Goal: Task Accomplishment & Management: Complete application form

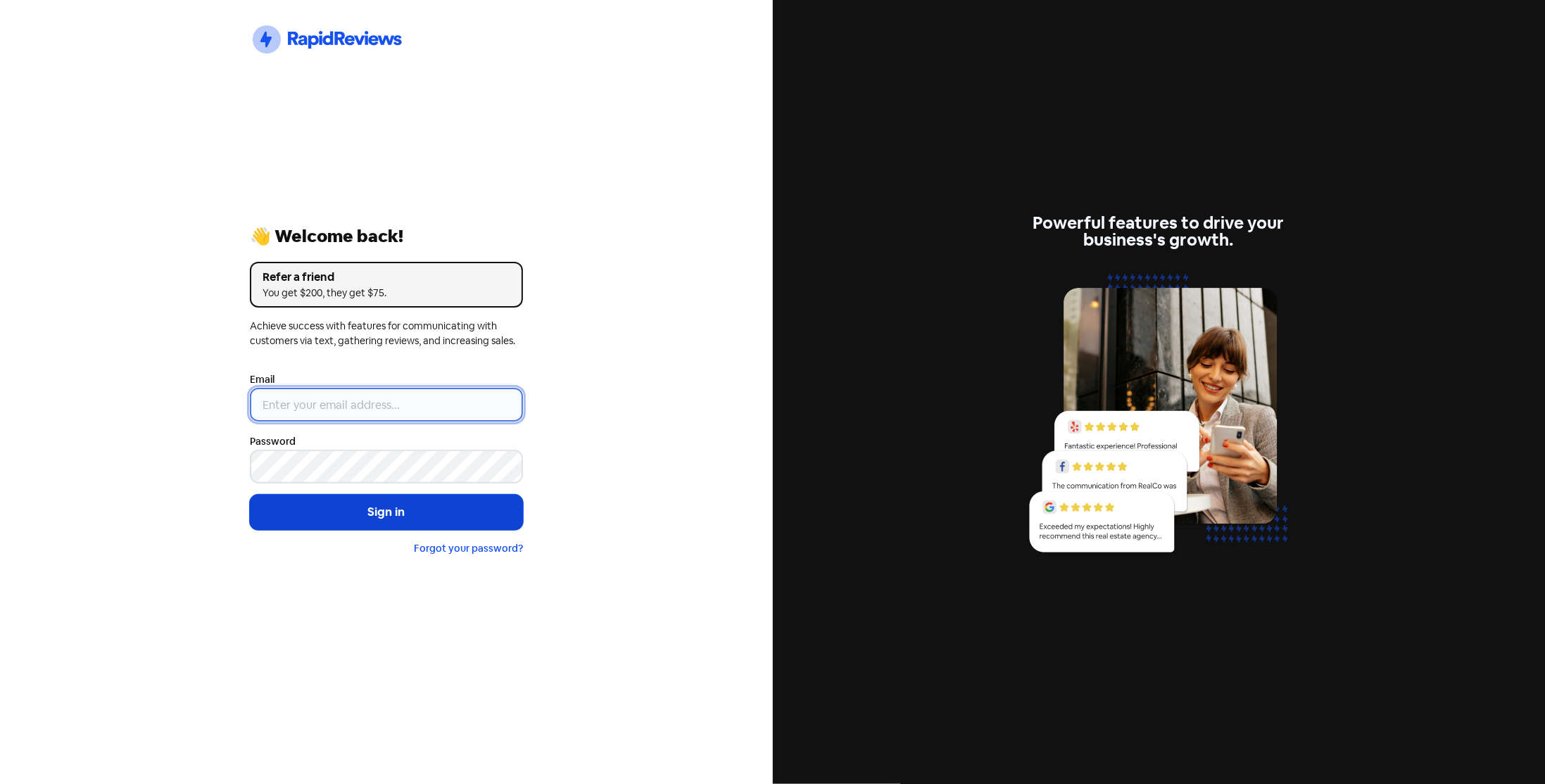
type input "[EMAIL_ADDRESS][DOMAIN_NAME]"
drag, startPoint x: 460, startPoint y: 502, endPoint x: 449, endPoint y: 506, distance: 11.7
click at [459, 502] on button "Sign in" at bounding box center [386, 512] width 273 height 35
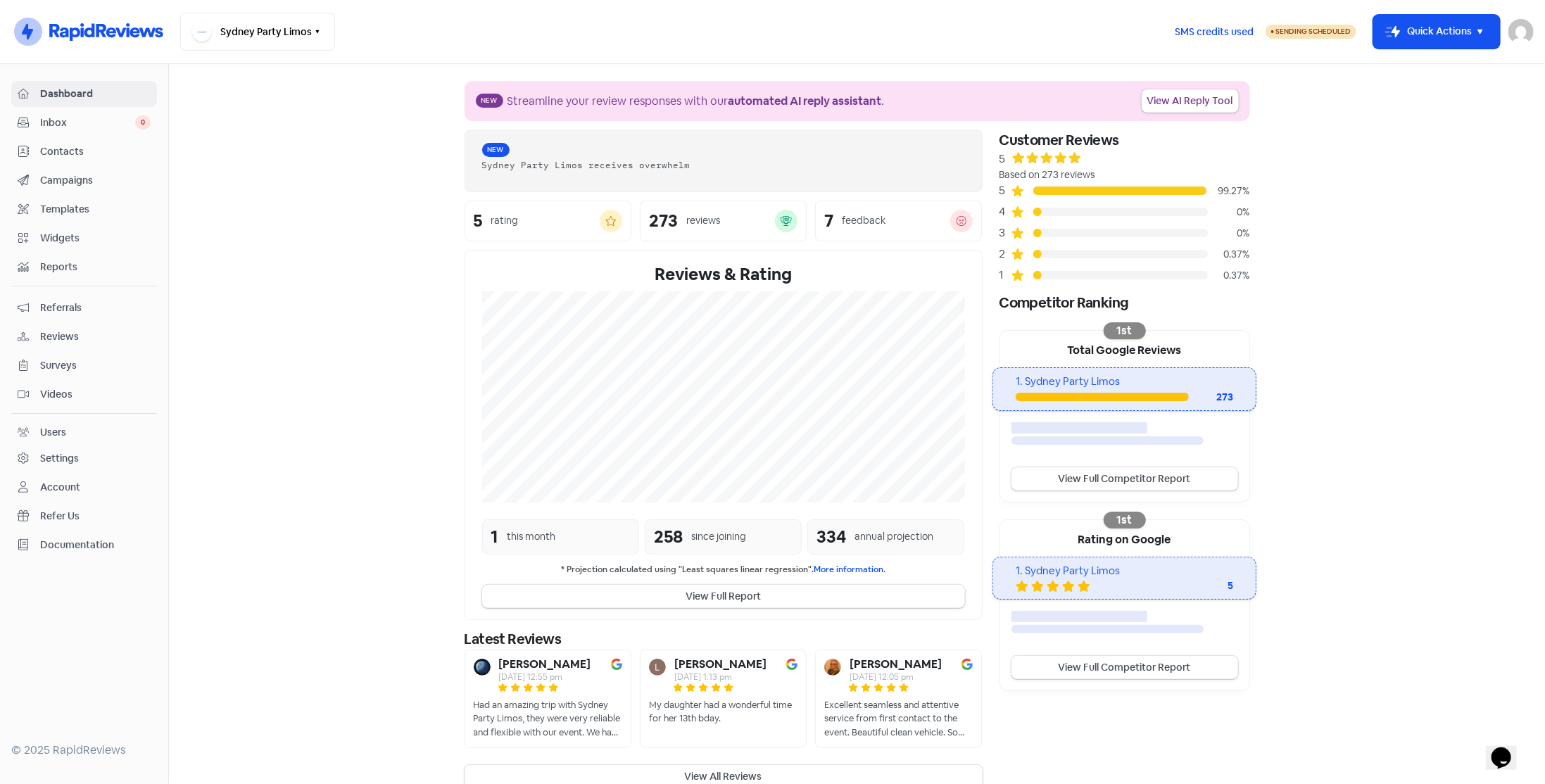
click at [66, 150] on span "Contacts" at bounding box center [95, 151] width 110 height 15
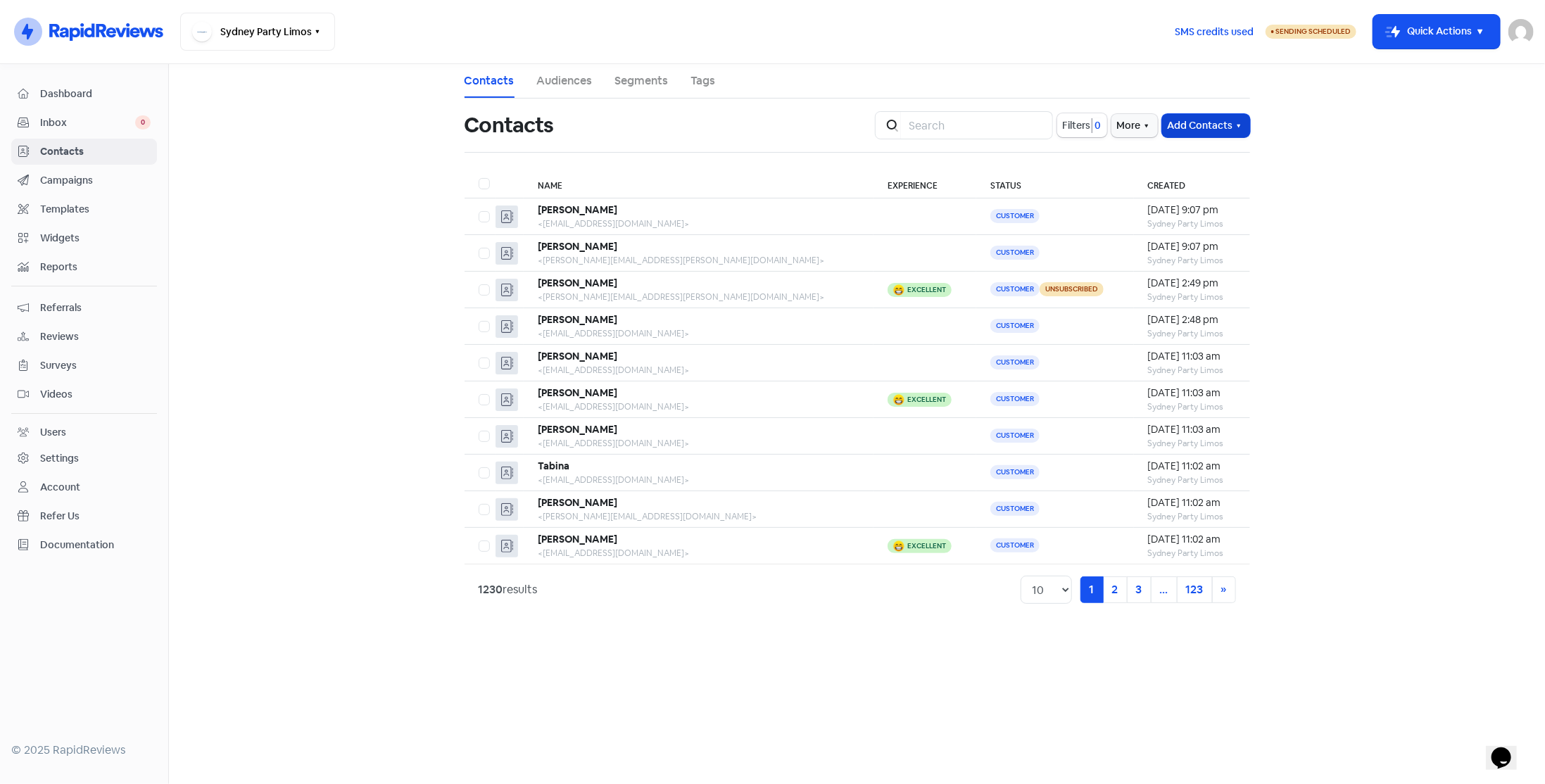
click at [1223, 123] on button "Add Contacts" at bounding box center [1206, 125] width 88 height 23
click at [1203, 156] on button "Add a contact" at bounding box center [1190, 156] width 120 height 28
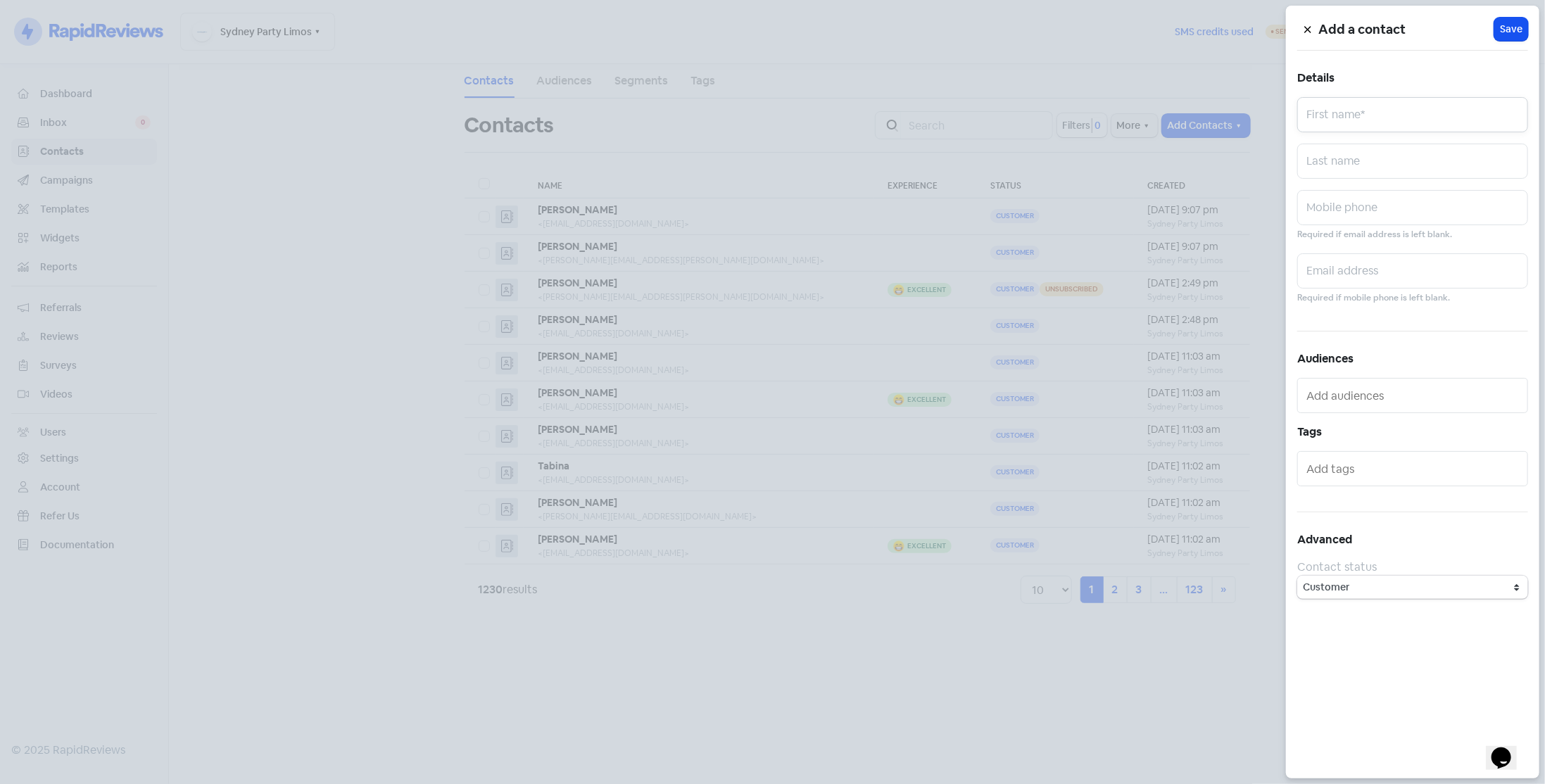
click at [1334, 104] on input "text" at bounding box center [1412, 115] width 231 height 35
type input "Bonnie"
click at [1370, 272] on input "text" at bounding box center [1412, 270] width 231 height 35
paste input "bonnie.maxwell1988@gmail.com"
type input "bonnie.maxwell1988@gmail.com"
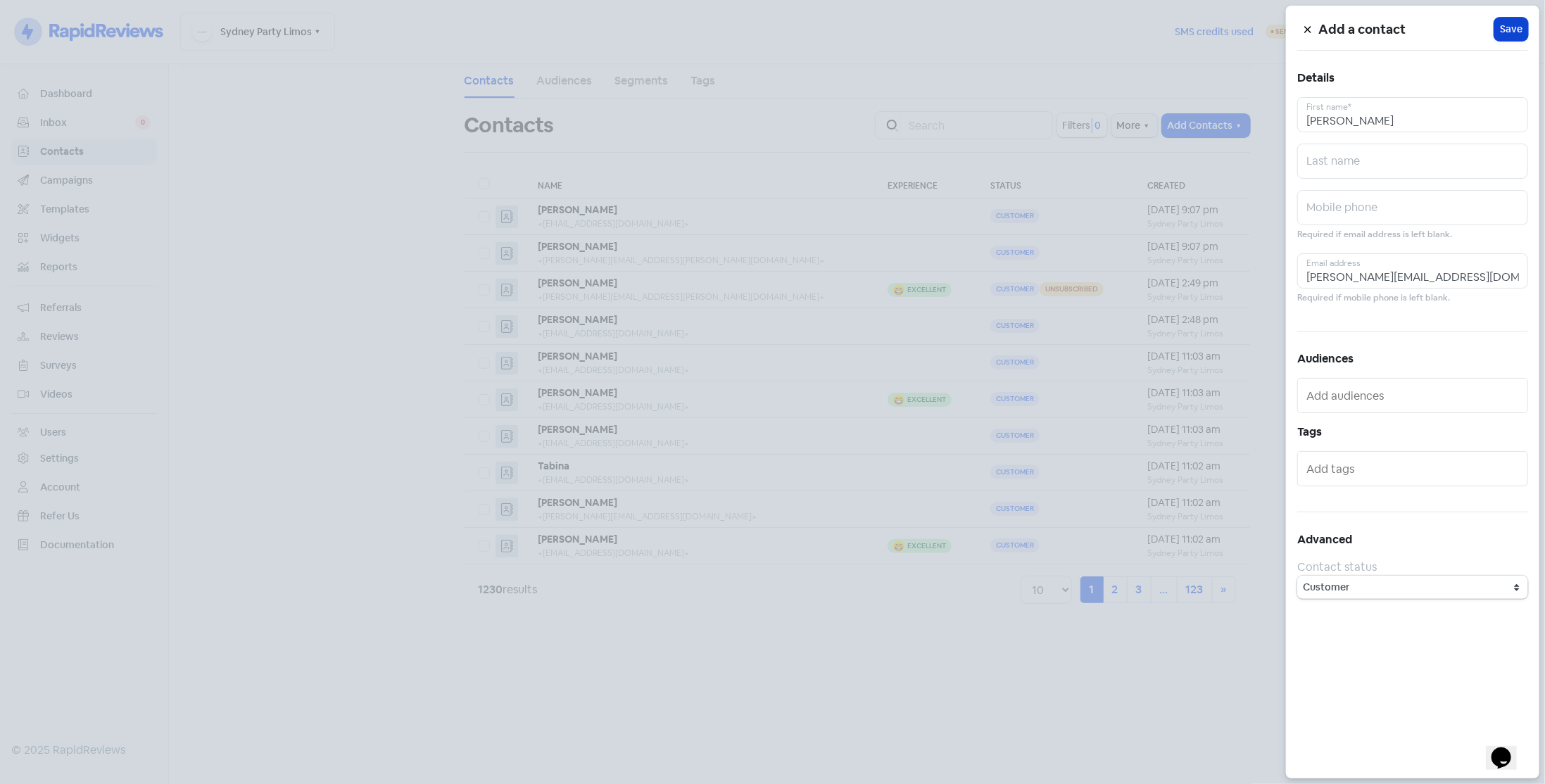
click at [1515, 31] on span "Save" at bounding box center [1510, 29] width 22 height 15
